Goal: Task Accomplishment & Management: Use online tool/utility

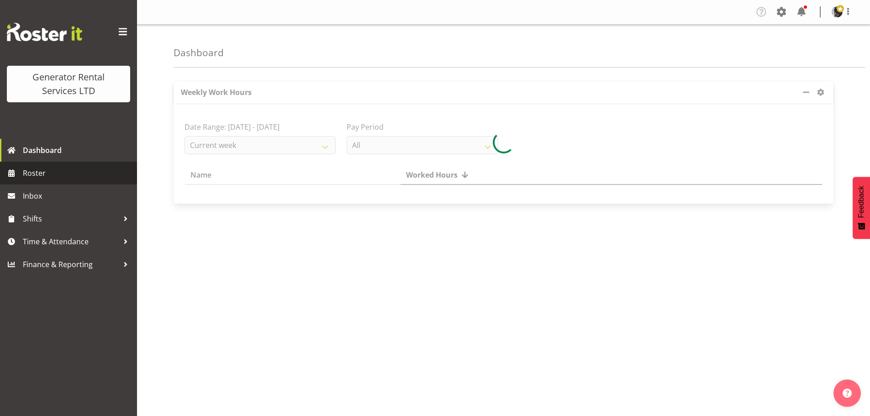
click at [50, 171] on span "Roster" at bounding box center [78, 173] width 110 height 14
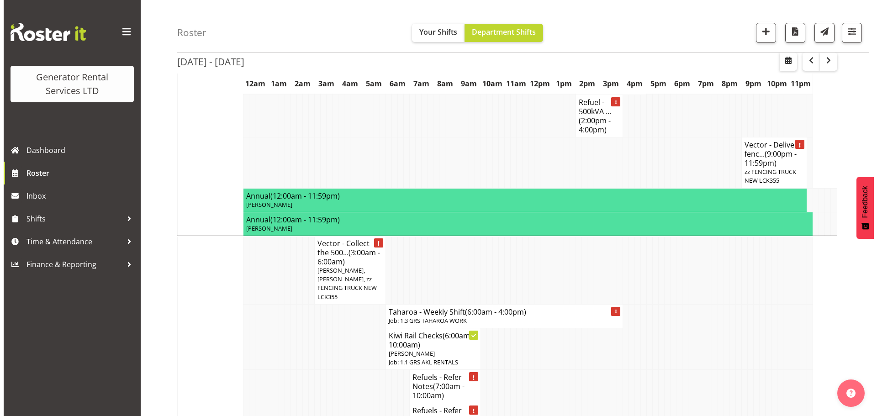
scroll to position [1782, 0]
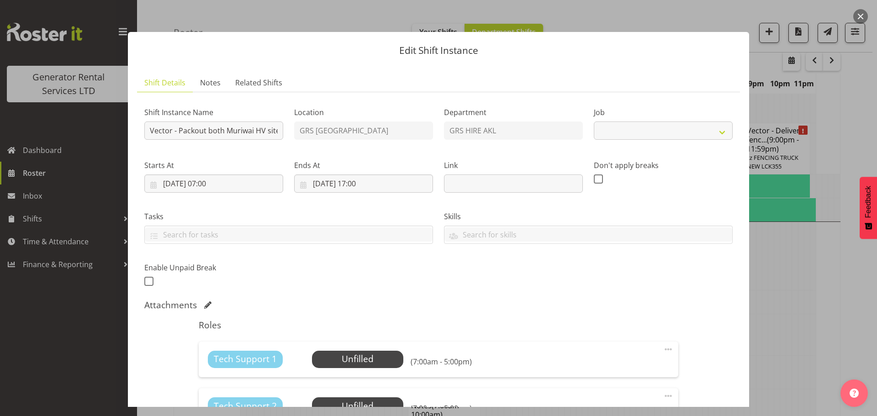
select select "7504"
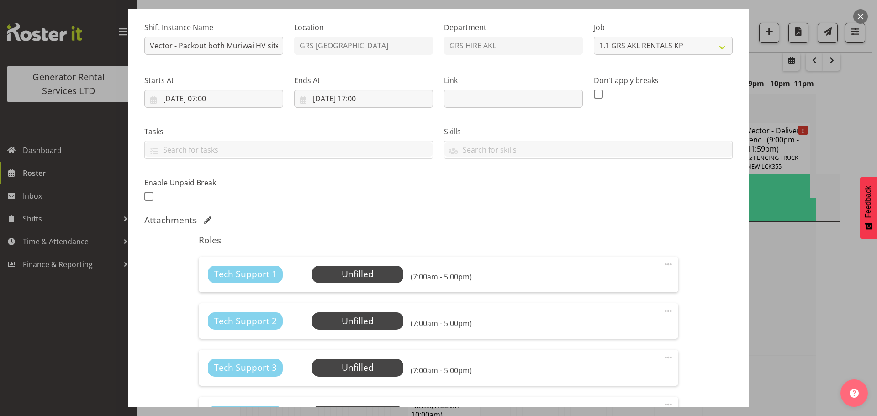
scroll to position [183, 0]
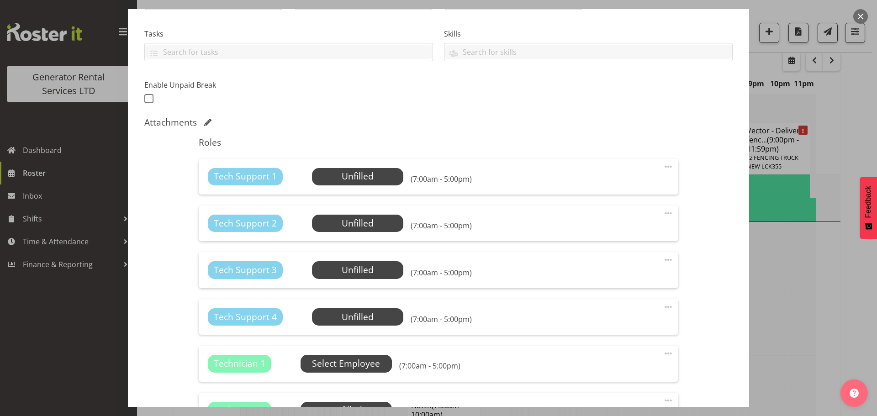
click at [365, 365] on span "Select Employee" at bounding box center [346, 363] width 68 height 13
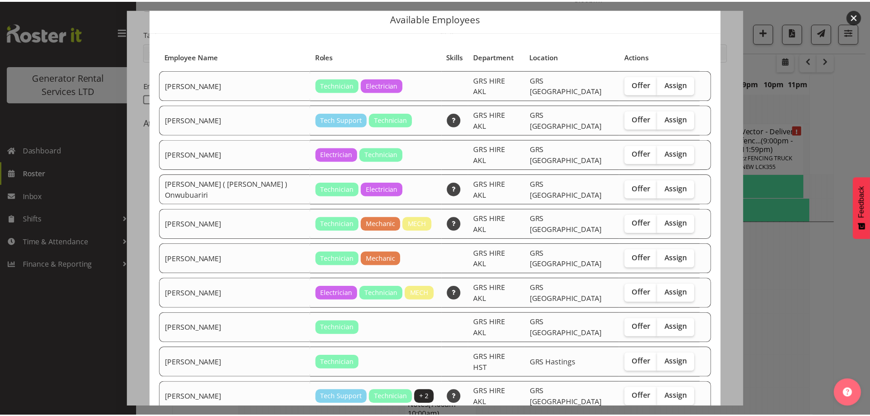
scroll to position [46, 0]
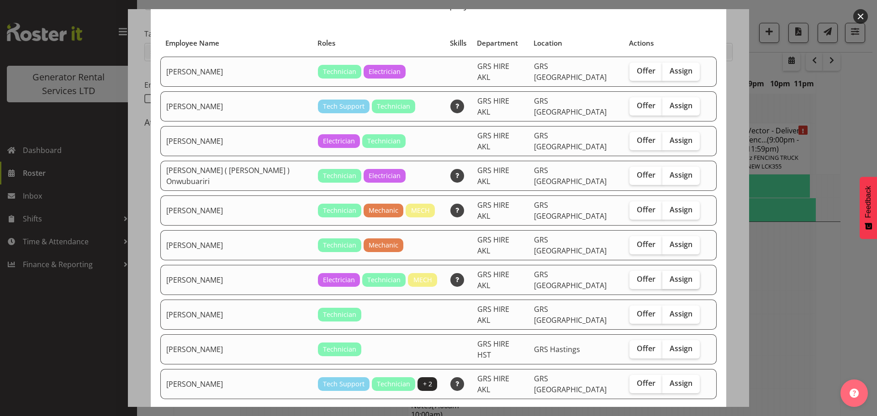
click at [670, 275] on span "Assign" at bounding box center [681, 279] width 23 height 9
click at [662, 276] on input "Assign" at bounding box center [665, 279] width 6 height 6
checkbox input "true"
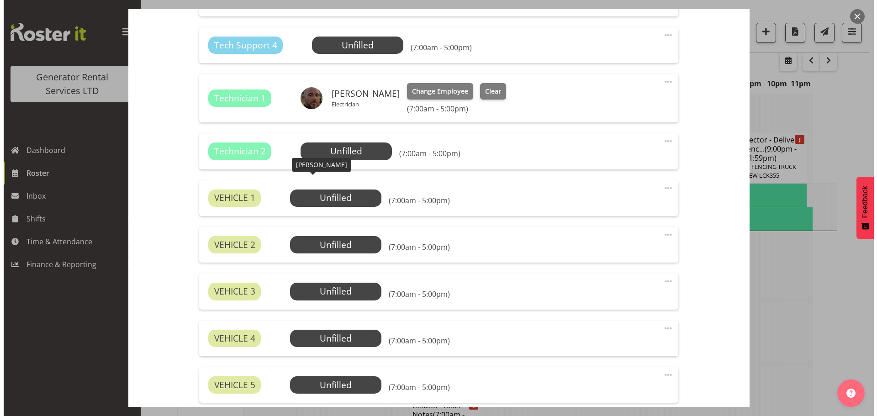
scroll to position [365, 0]
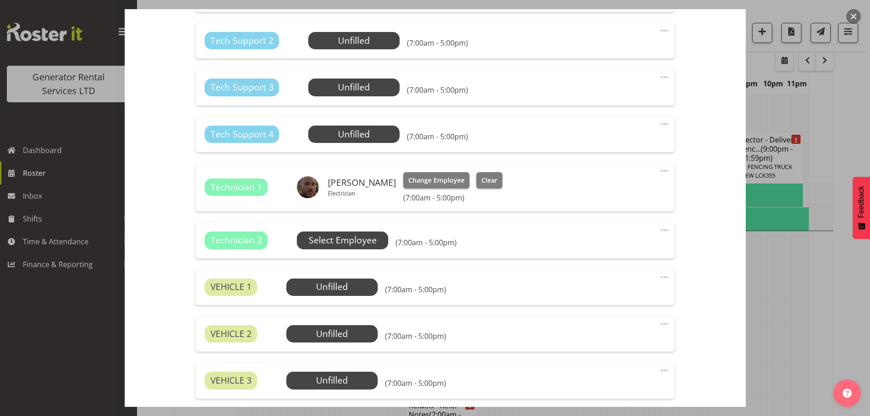
click at [335, 241] on span "Select Employee" at bounding box center [343, 240] width 68 height 13
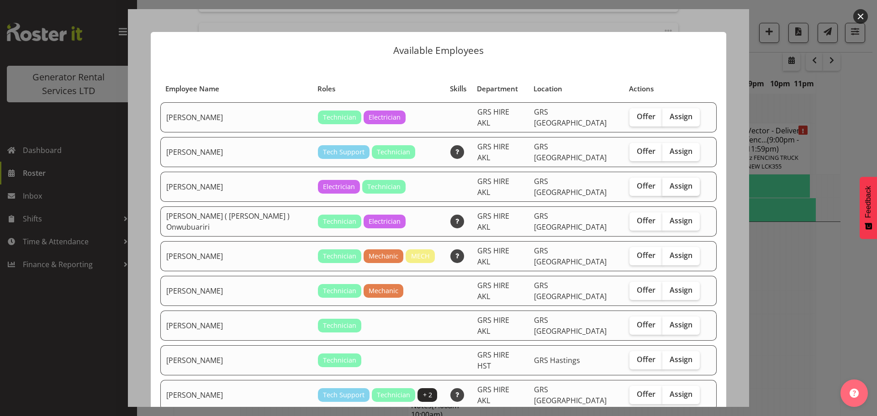
click at [673, 181] on span "Assign" at bounding box center [681, 185] width 23 height 9
click at [668, 183] on input "Assign" at bounding box center [665, 186] width 6 height 6
checkbox input "true"
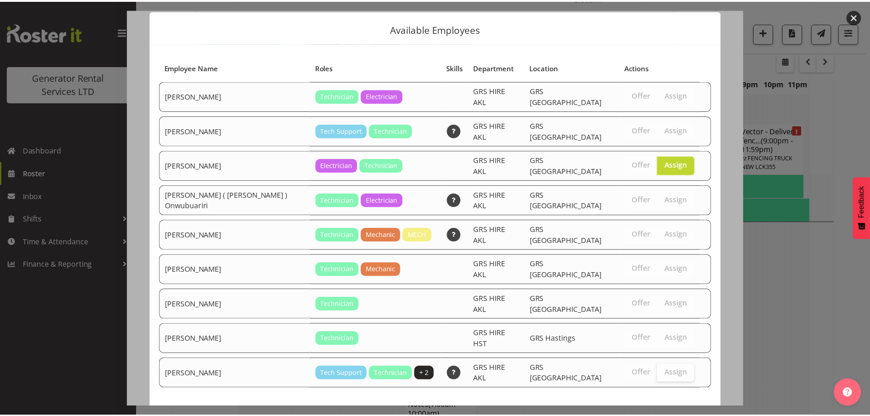
scroll to position [27, 0]
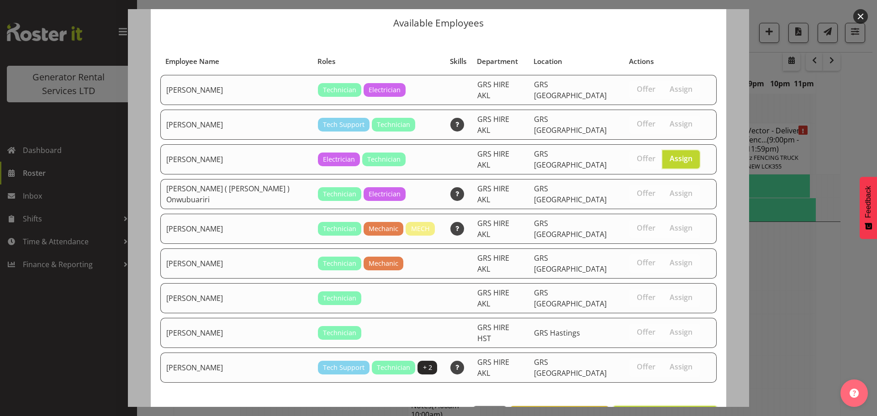
click at [665, 406] on button "Assign Daniel Watkinson" at bounding box center [665, 416] width 104 height 20
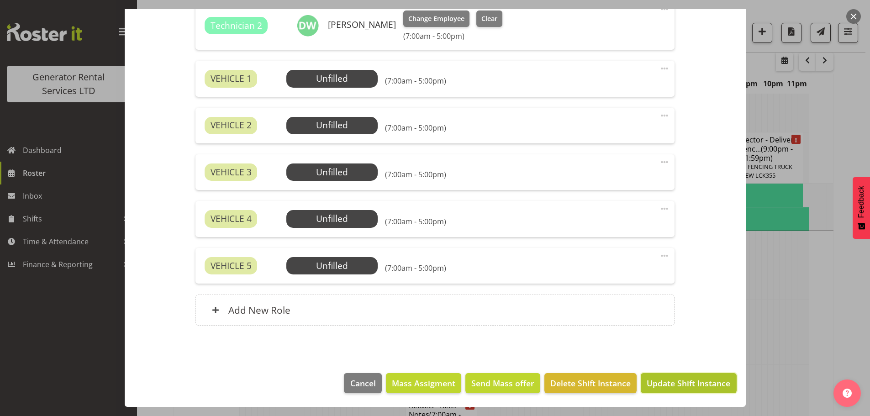
click at [698, 381] on span "Update Shift Instance" at bounding box center [689, 383] width 84 height 12
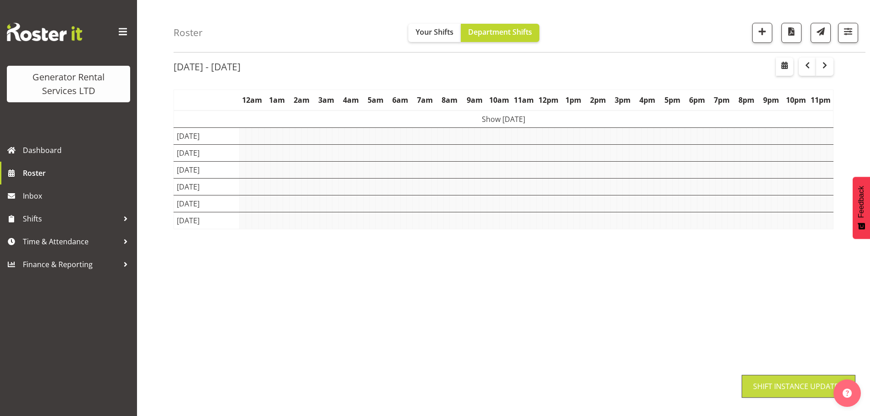
scroll to position [33, 0]
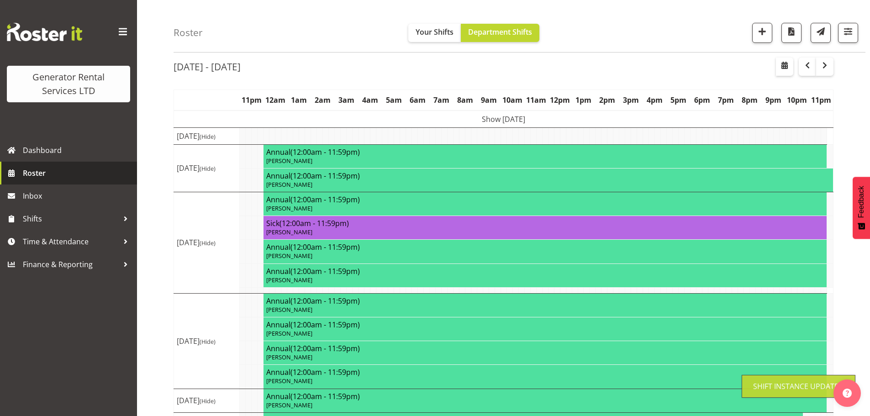
click at [23, 169] on span "Roster" at bounding box center [78, 173] width 110 height 14
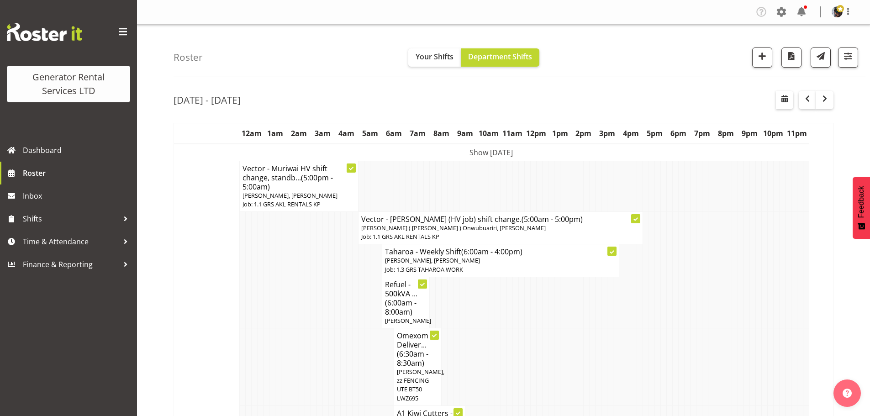
click at [281, 48] on div "Roster Your Shifts Department Shifts 1 Locations Clear GRS [GEOGRAPHIC_DATA] GR…" at bounding box center [520, 51] width 692 height 53
